Goal: Navigation & Orientation: Find specific page/section

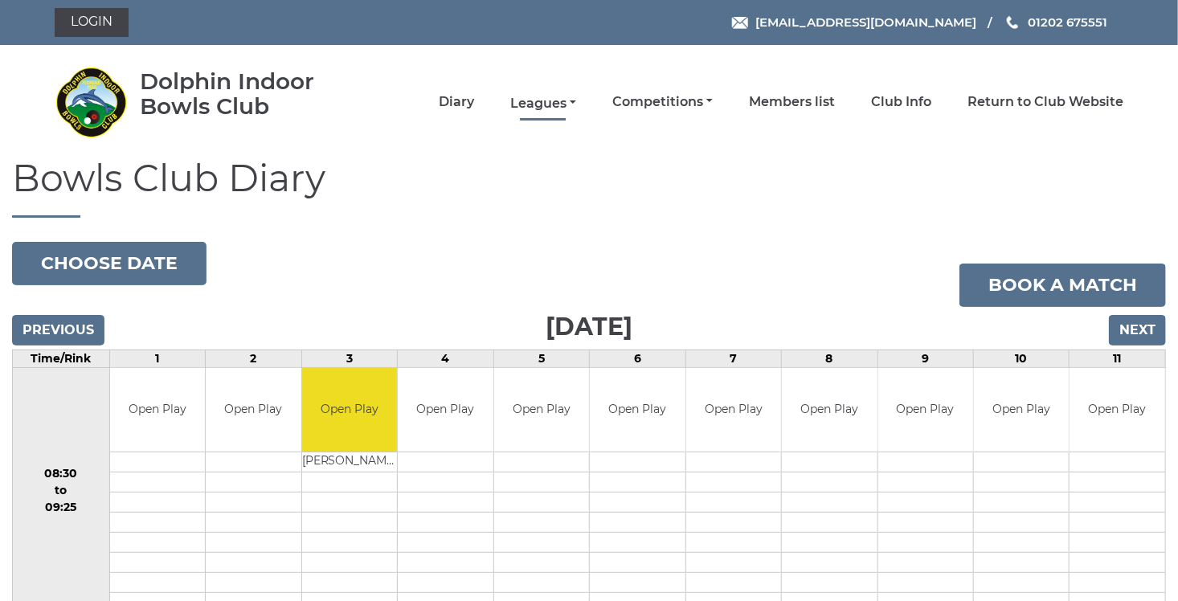
click at [571, 100] on link "Leagues" at bounding box center [543, 104] width 66 height 18
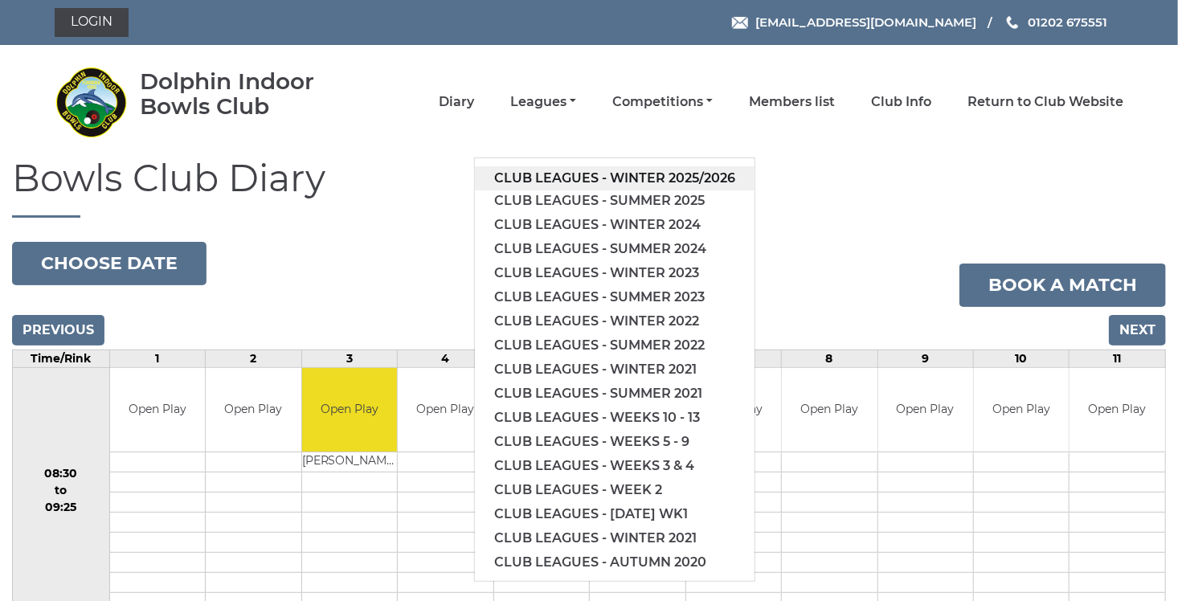
click at [567, 181] on link "Club leagues - Winter 2025/2026" at bounding box center [615, 178] width 280 height 24
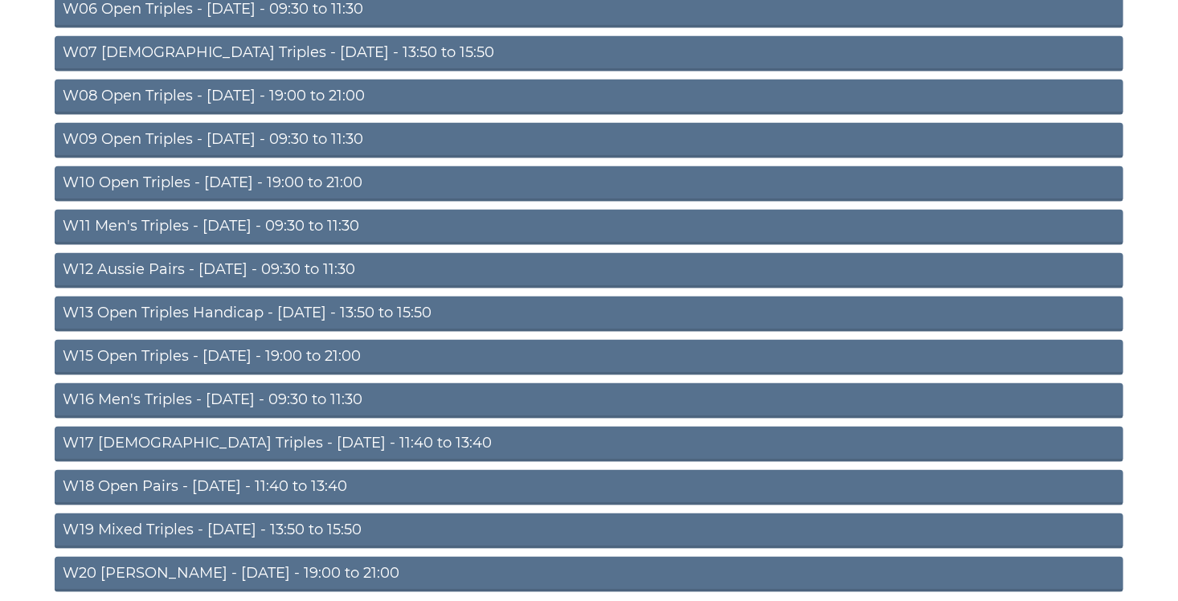
scroll to position [508, 0]
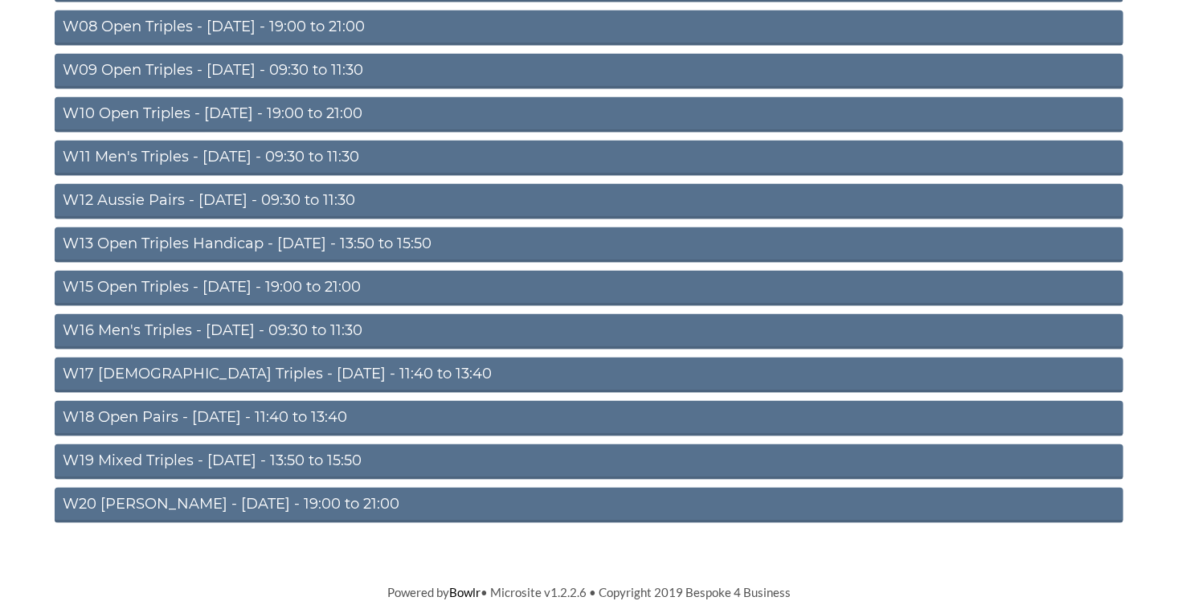
click at [331, 498] on link "W20 [PERSON_NAME] - [DATE] - 19:00 to 21:00" at bounding box center [589, 505] width 1069 height 35
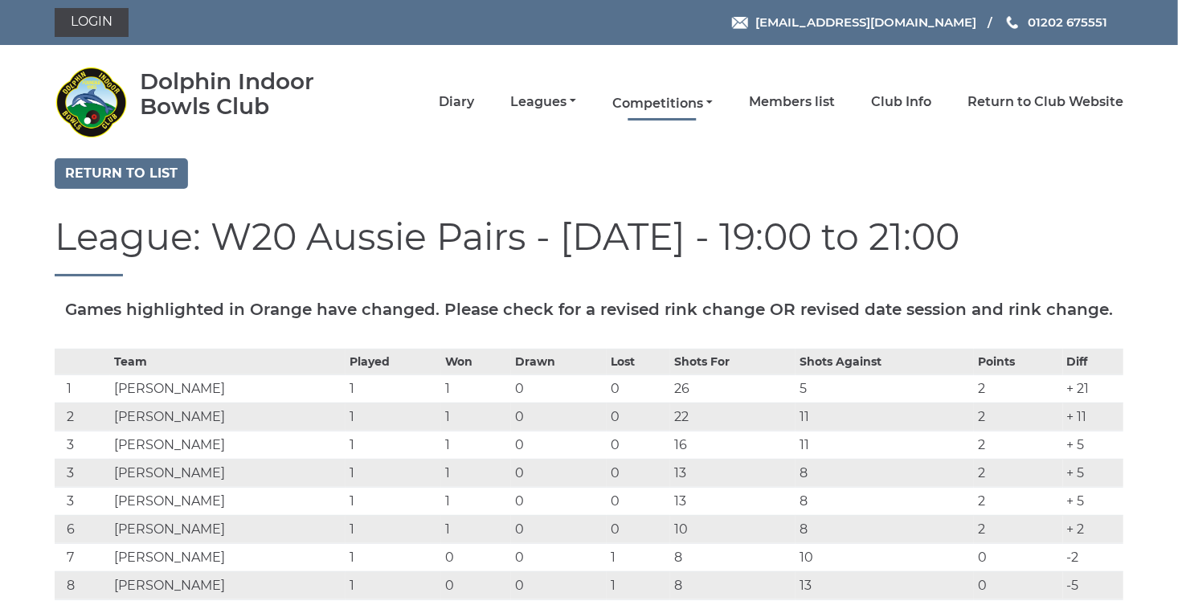
click at [706, 101] on link "Competitions" at bounding box center [662, 104] width 100 height 18
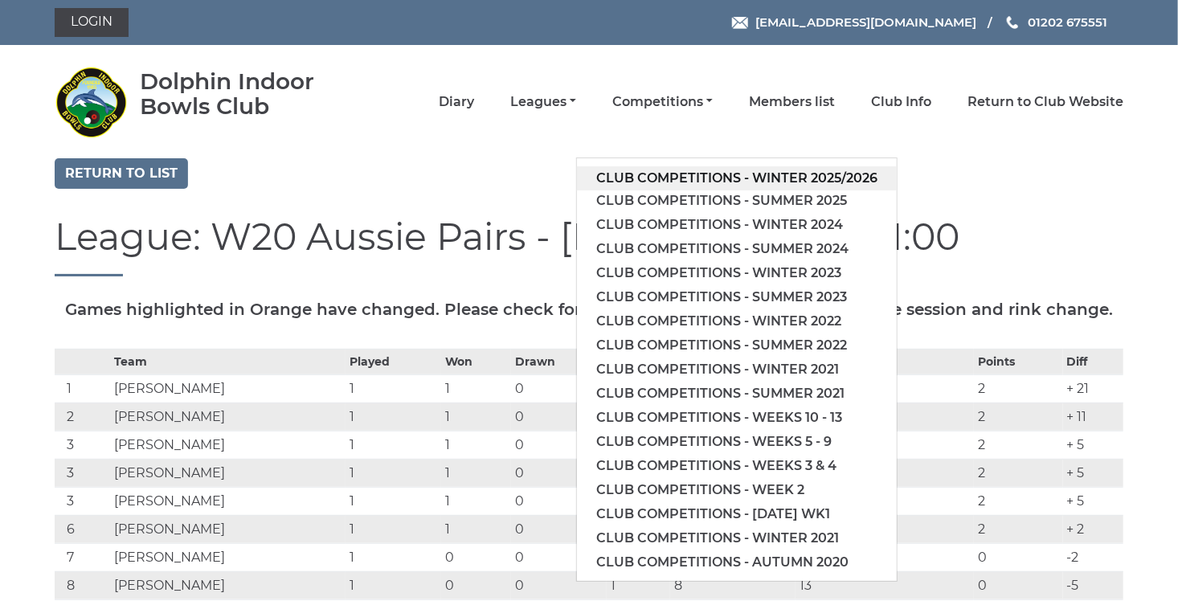
click at [705, 172] on link "Club competitions - Winter 2025/2026" at bounding box center [737, 178] width 320 height 24
